Goal: Navigation & Orientation: Find specific page/section

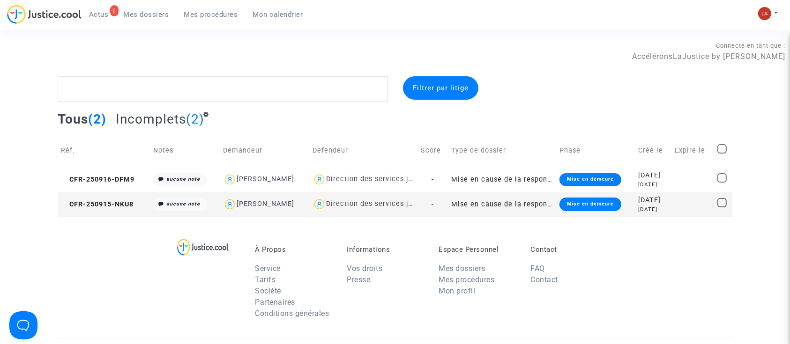
click at [99, 13] on span "Actus" at bounding box center [99, 14] width 20 height 8
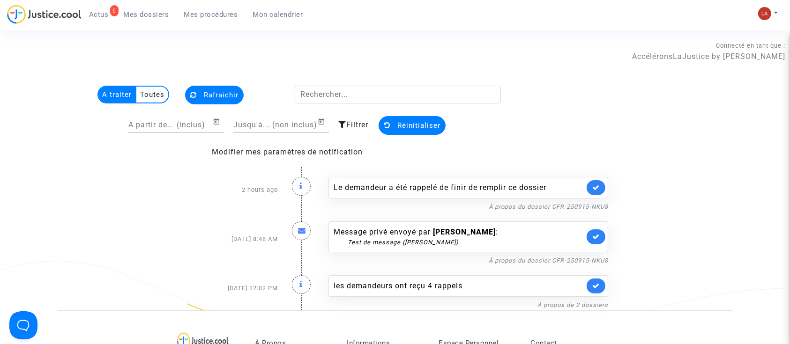
click at [585, 191] on div "Le demandeur a été rappelé de finir de remplir ce dossier" at bounding box center [468, 188] width 280 height 22
click at [592, 189] on icon at bounding box center [595, 187] width 7 height 7
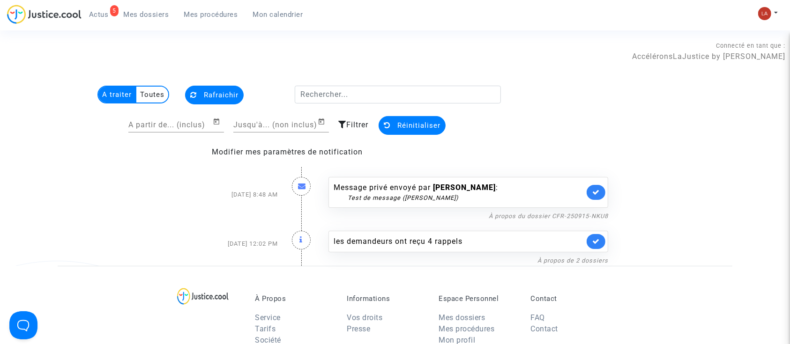
click at [583, 194] on div "Message privé envoyé par [PERSON_NAME] : Test de message ([PERSON_NAME])" at bounding box center [468, 192] width 280 height 31
click at [595, 185] on link at bounding box center [595, 192] width 19 height 15
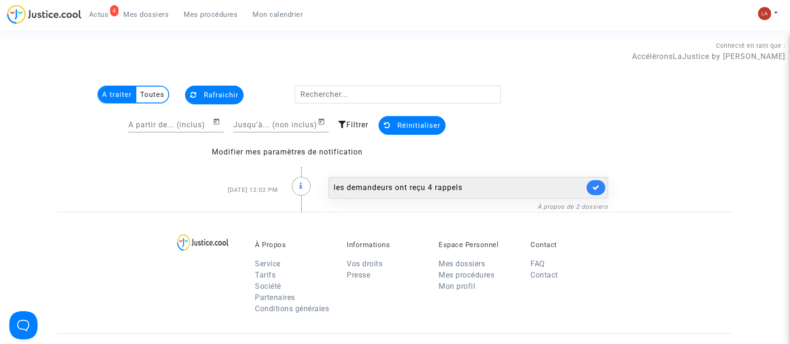
click at [594, 189] on icon at bounding box center [595, 187] width 7 height 7
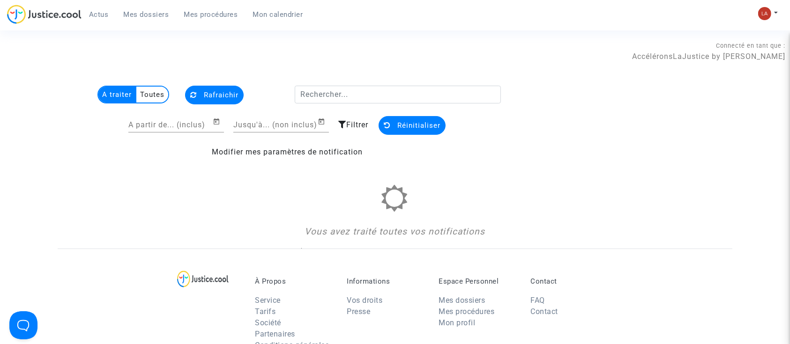
click at [755, 10] on div "Actus Mes dossiers Mes procédures Mon calendrier Mon profil Changer de compte P…" at bounding box center [395, 18] width 790 height 26
click at [160, 15] on span "Mes dossiers" at bounding box center [146, 14] width 45 height 8
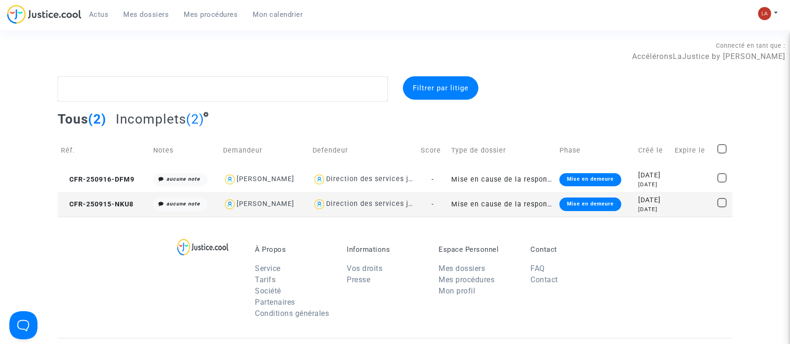
click at [231, 17] on span "Mes procédures" at bounding box center [211, 14] width 54 height 8
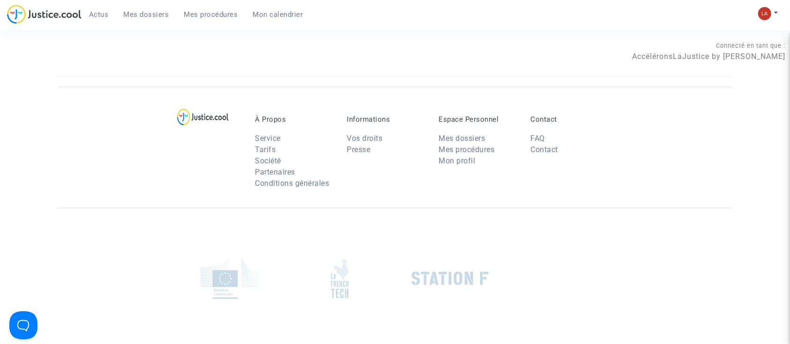
click at [276, 17] on span "Mon calendrier" at bounding box center [278, 14] width 50 height 8
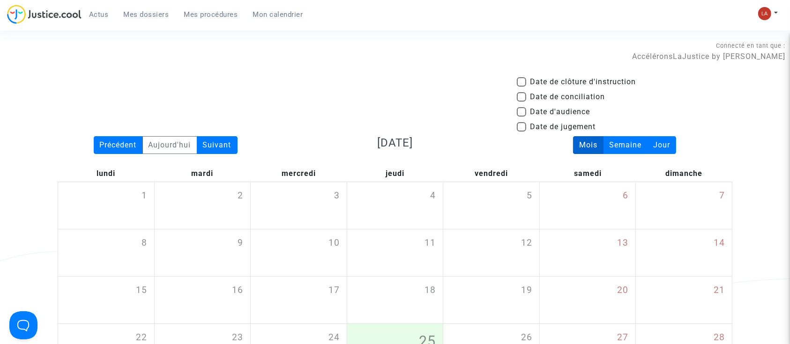
click at [196, 15] on span "Mes procédures" at bounding box center [211, 14] width 54 height 8
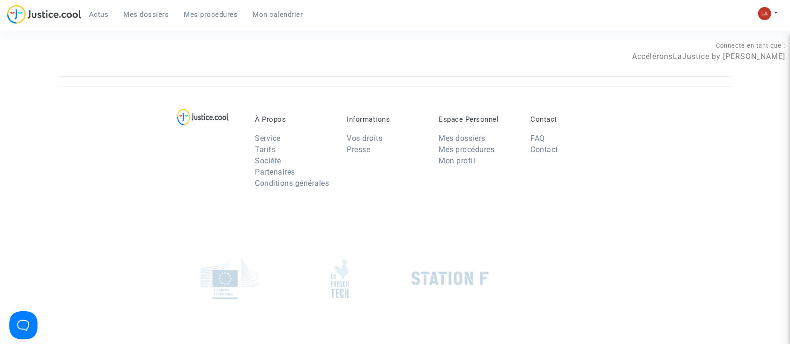
click at [163, 12] on span "Mes dossiers" at bounding box center [146, 14] width 45 height 8
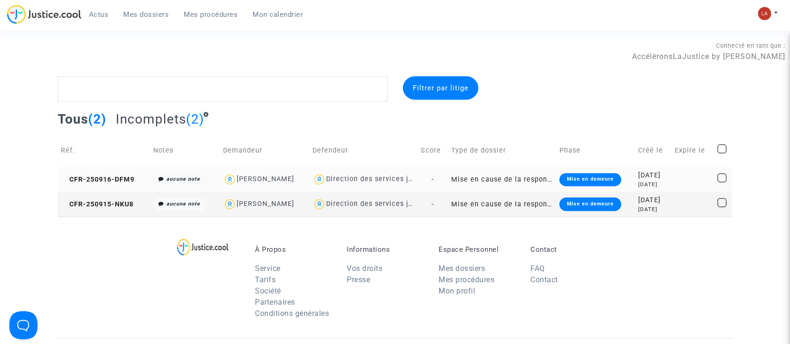
click at [108, 174] on td "CFR-250916-DFM9" at bounding box center [104, 179] width 92 height 25
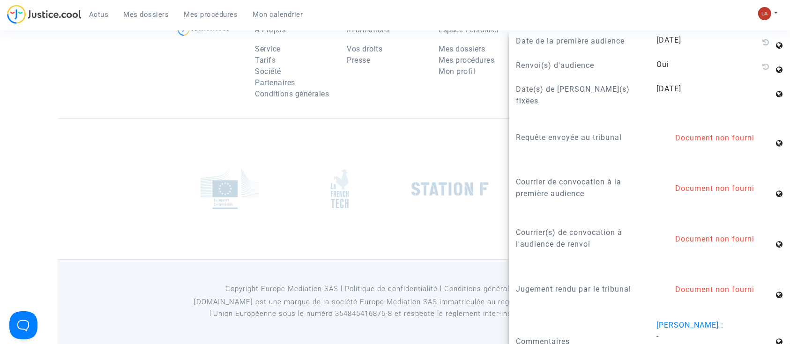
scroll to position [803, 0]
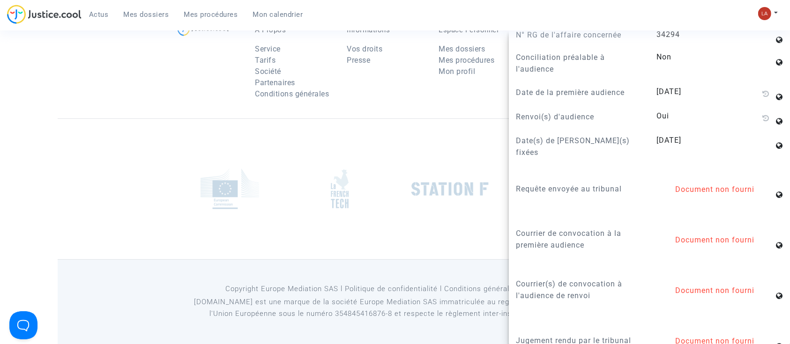
click at [157, 174] on div at bounding box center [395, 188] width 674 height 141
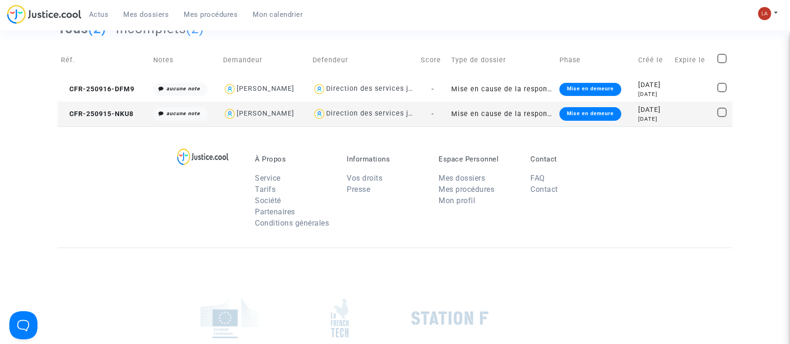
scroll to position [0, 0]
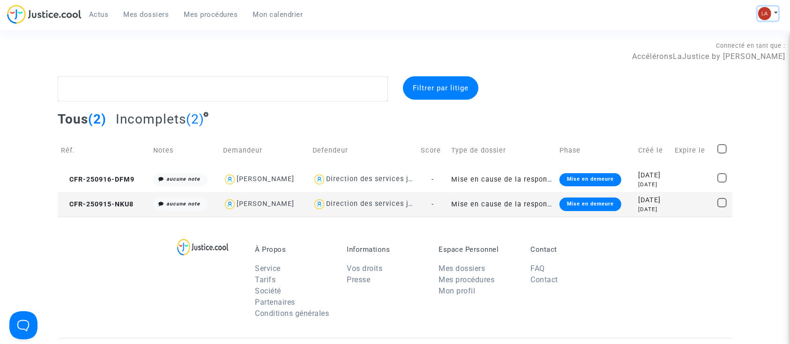
click at [767, 13] on img at bounding box center [764, 13] width 13 height 13
click at [734, 49] on link "Changer de compte" at bounding box center [730, 48] width 95 height 15
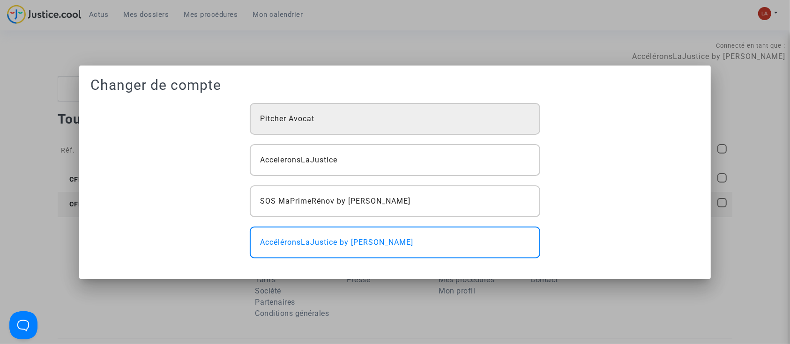
click at [282, 119] on span "Pitcher Avocat" at bounding box center [287, 118] width 54 height 11
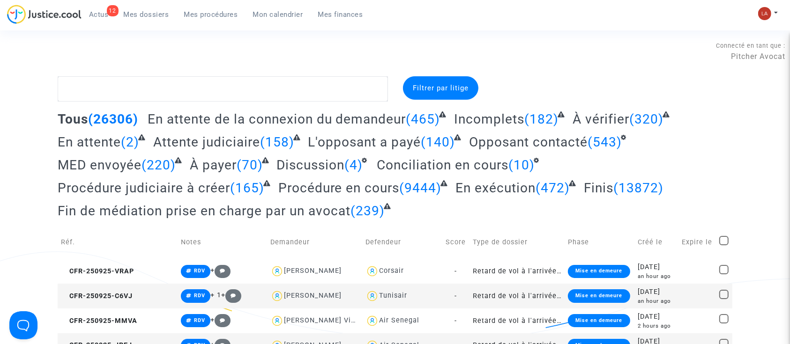
click at [108, 12] on div "12" at bounding box center [113, 10] width 12 height 11
